Goal: Answer question/provide support: Share knowledge or assist other users

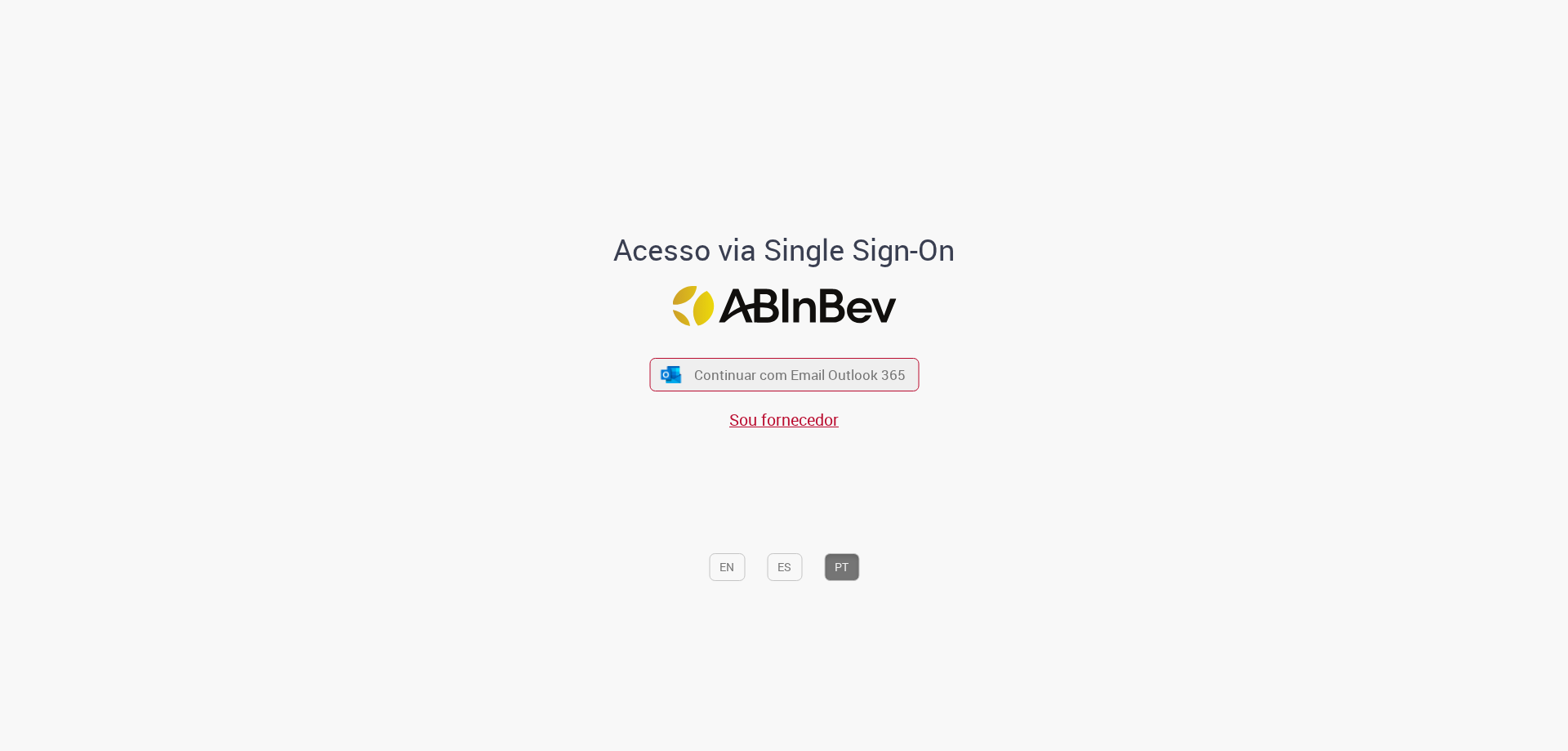
click at [721, 385] on button "Continuar com Email Outlook 365" at bounding box center [784, 375] width 269 height 34
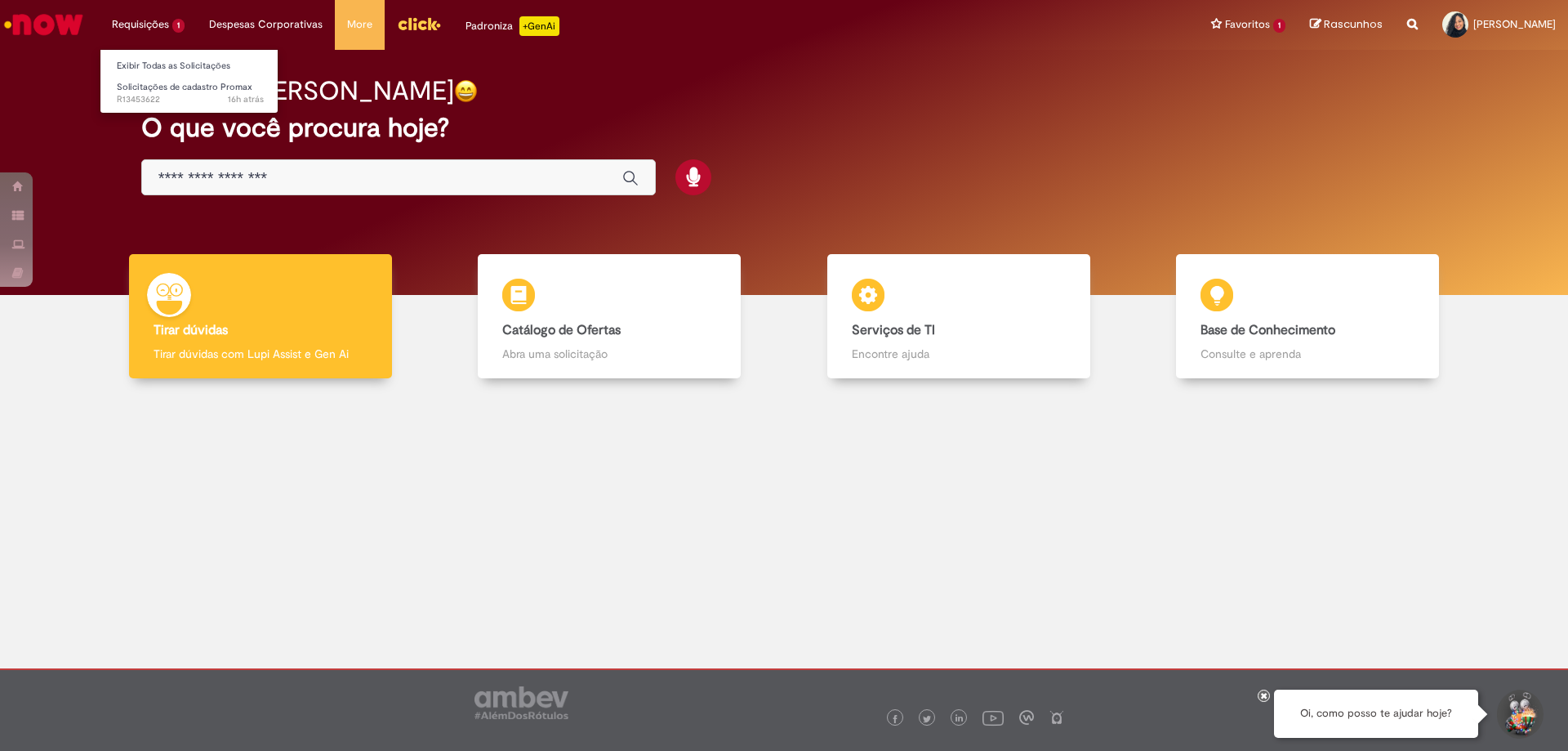
click at [149, 24] on li "Requisições 1 Exibir Todas as Solicitações Solicitações de cadastro Promax 16h …" at bounding box center [149, 24] width 97 height 49
click at [151, 90] on span "Solicitações de cadastro Promax" at bounding box center [184, 87] width 136 height 12
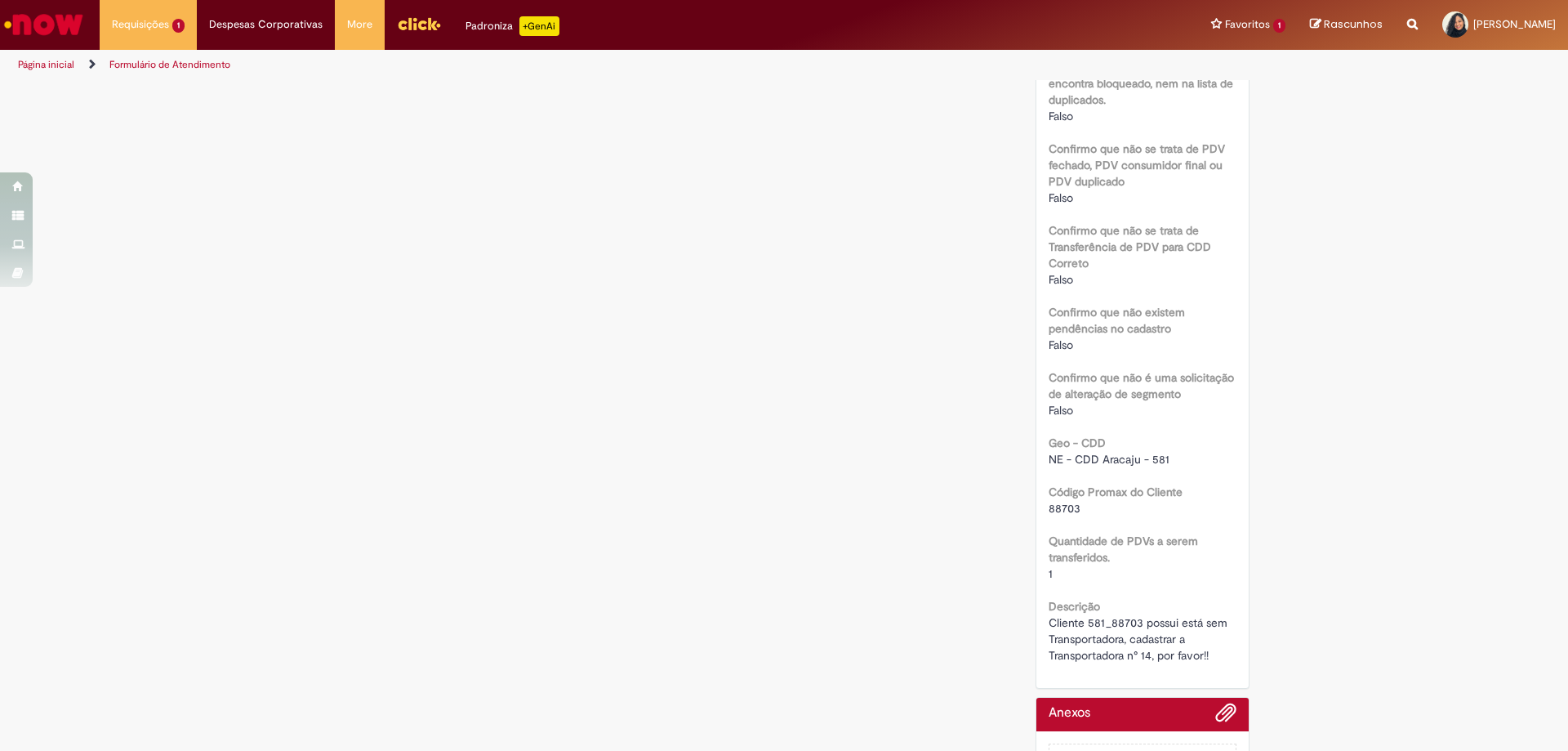
scroll to position [800, 0]
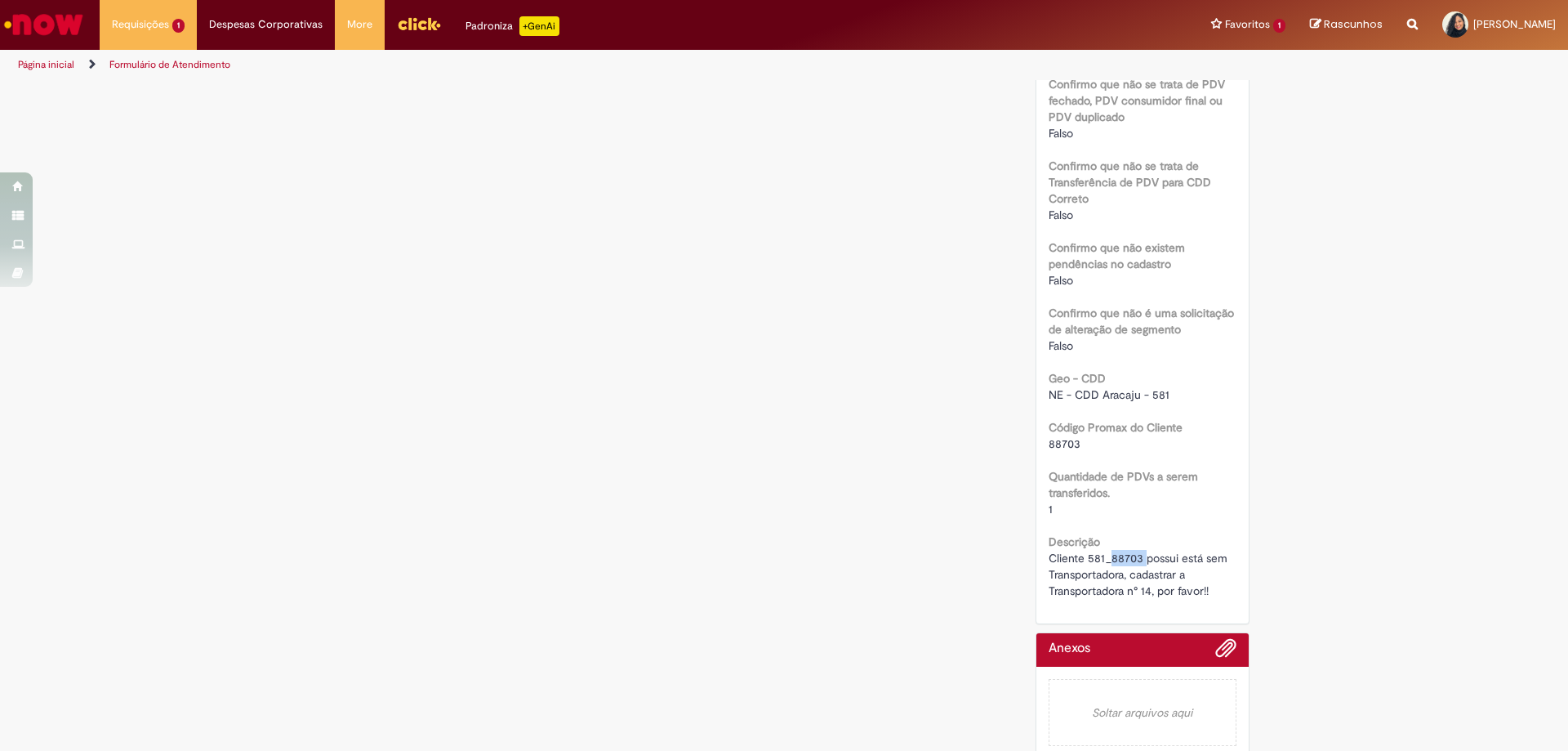
drag, startPoint x: 1136, startPoint y: 541, endPoint x: 1105, endPoint y: 539, distance: 31.1
click at [1105, 550] on span "Cliente 581_88703 possui está sem Transportadora, cadastrar a Transportadora n°…" at bounding box center [1140, 574] width 182 height 48
copy span "88703"
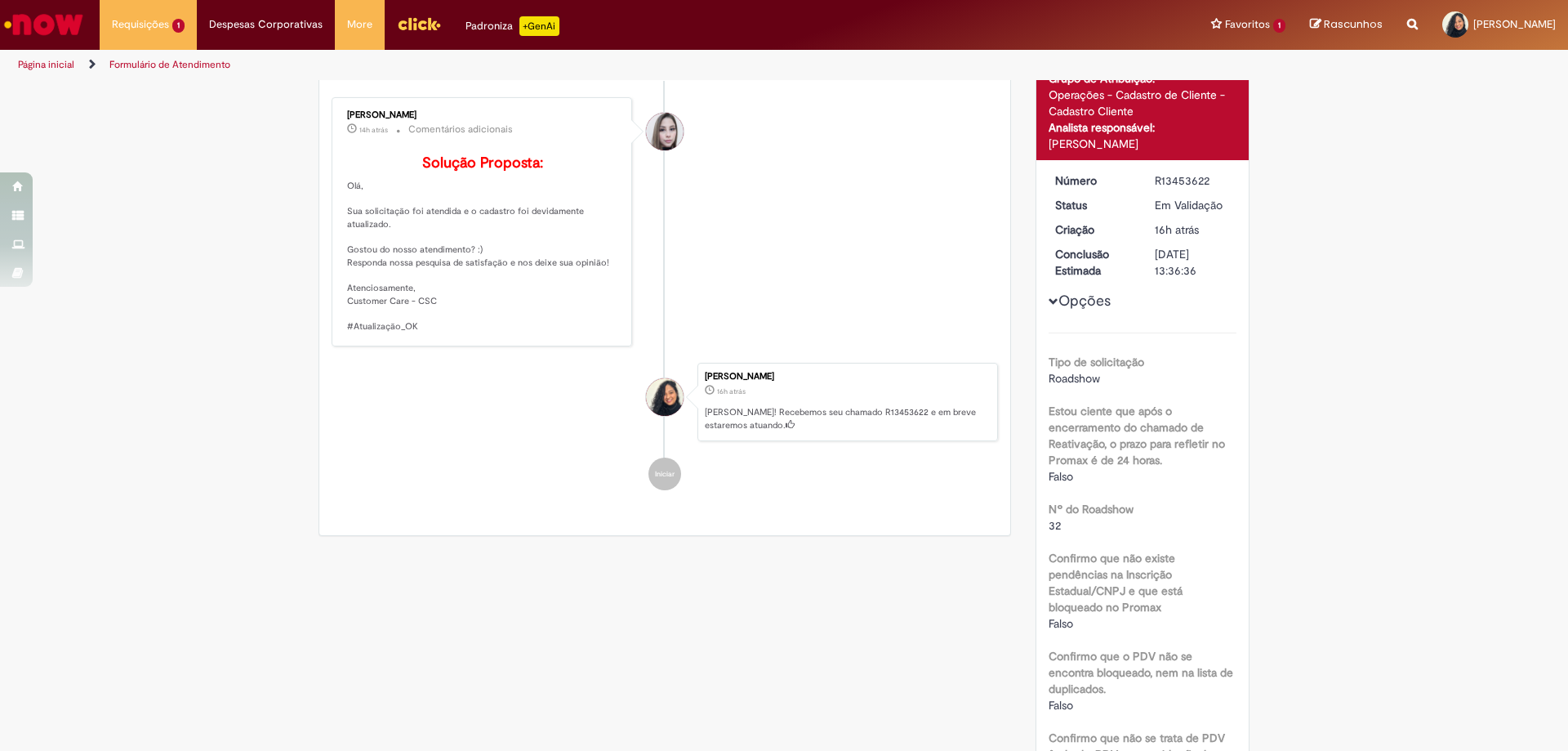
scroll to position [0, 0]
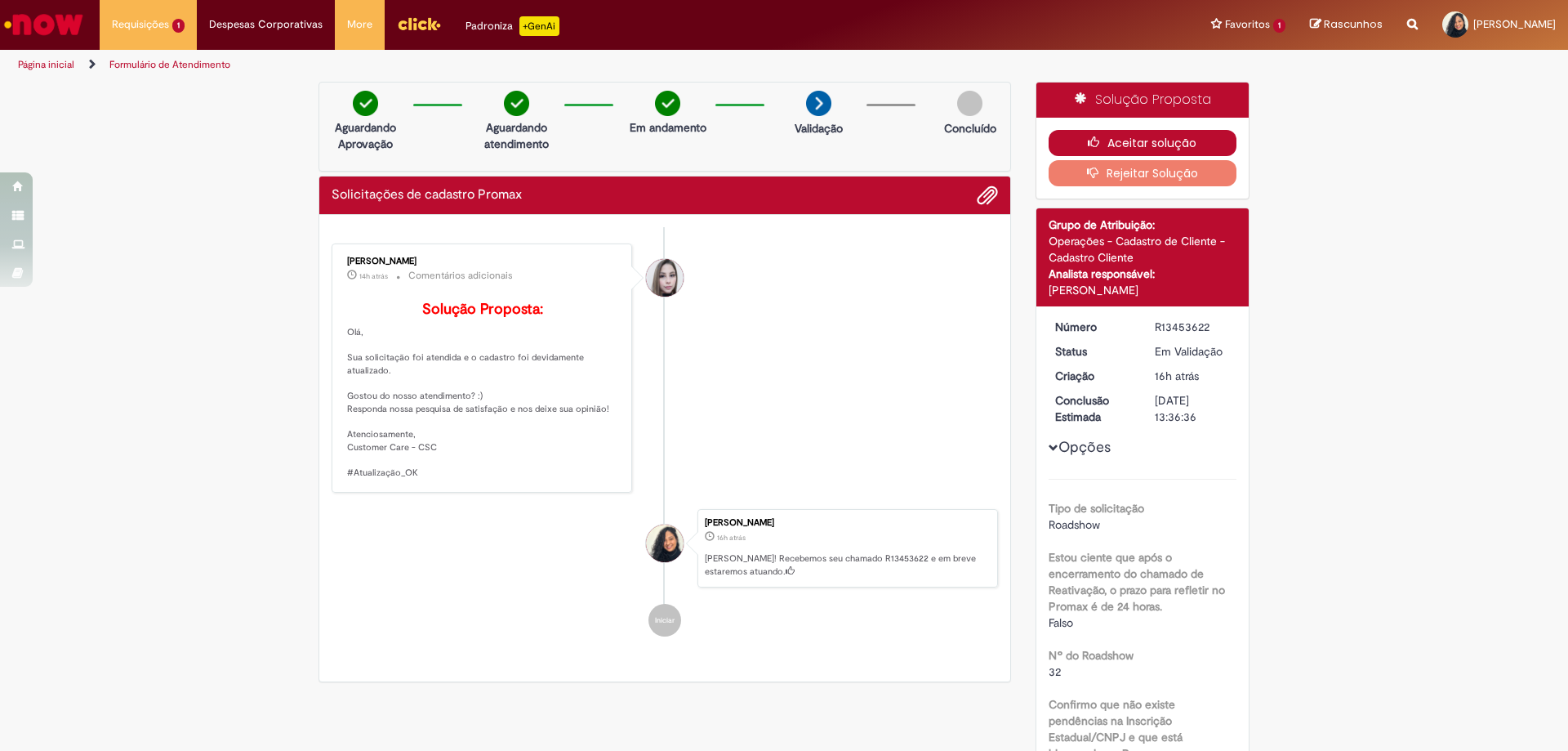
click at [1136, 138] on button "Aceitar solução" at bounding box center [1142, 143] width 189 height 26
